Goal: Task Accomplishment & Management: Manage account settings

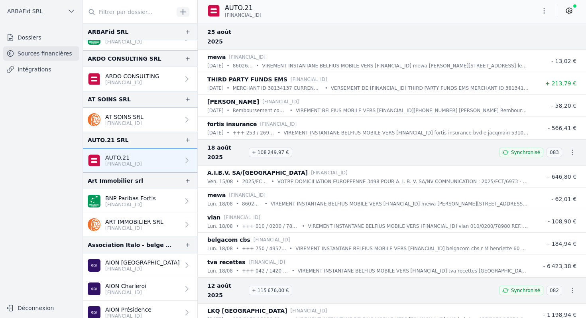
scroll to position [98, 0]
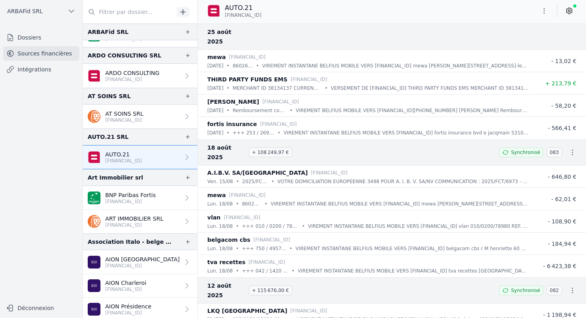
click at [124, 197] on p "BNP Paribas Fortis" at bounding box center [130, 195] width 51 height 8
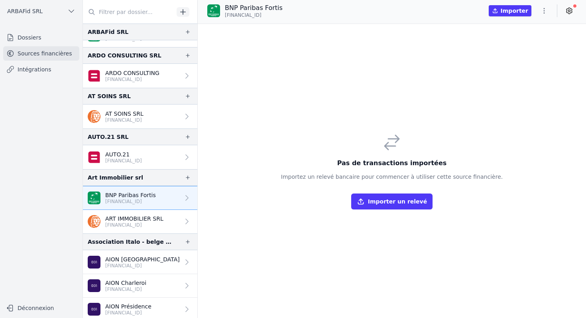
click at [568, 9] on icon at bounding box center [569, 11] width 8 height 8
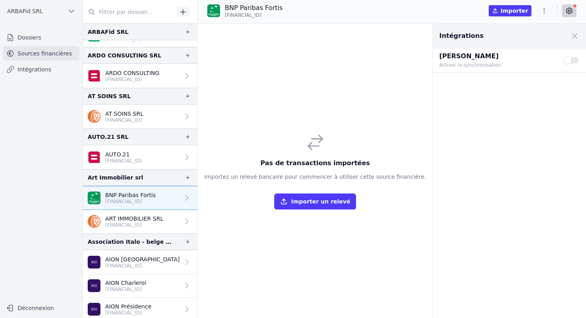
click at [124, 203] on p "[FINANCIAL_ID]" at bounding box center [130, 201] width 51 height 6
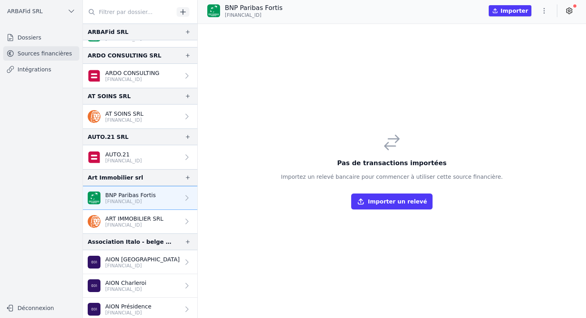
click at [567, 13] on icon at bounding box center [570, 11] width 6 height 6
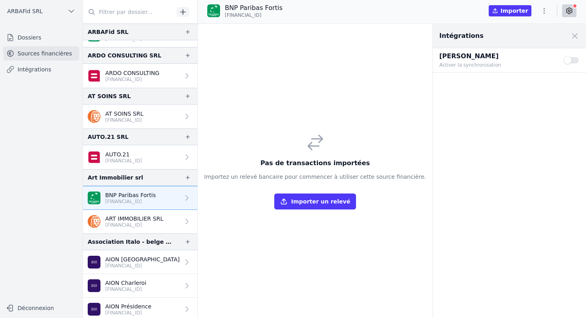
click at [543, 12] on icon "button" at bounding box center [544, 11] width 8 height 8
click at [29, 213] on div at bounding box center [293, 159] width 586 height 318
click at [116, 201] on p "[FINANCIAL_ID]" at bounding box center [130, 201] width 51 height 6
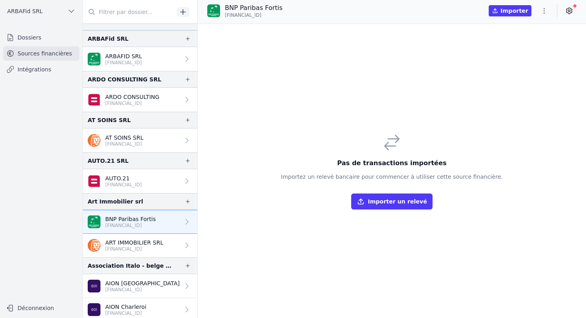
scroll to position [73, 0]
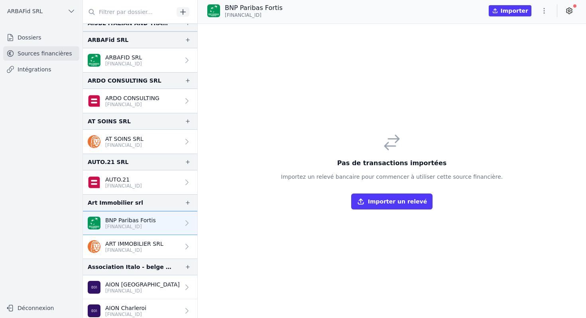
drag, startPoint x: 165, startPoint y: 199, endPoint x: 47, endPoint y: 1, distance: 230.5
click at [183, 224] on icon at bounding box center [187, 223] width 8 height 8
drag, startPoint x: 279, startPoint y: 16, endPoint x: 226, endPoint y: 17, distance: 53.4
click at [226, 17] on p "[FINANCIAL_ID]" at bounding box center [254, 15] width 58 height 6
copy span "[FINANCIAL_ID]"
